Goal: Task Accomplishment & Management: Manage account settings

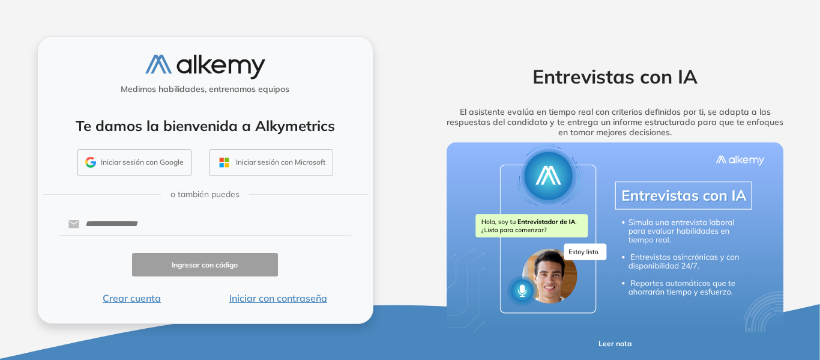
click at [144, 162] on button "Iniciar sesión con Google" at bounding box center [134, 163] width 114 height 28
